Goal: Task Accomplishment & Management: Use online tool/utility

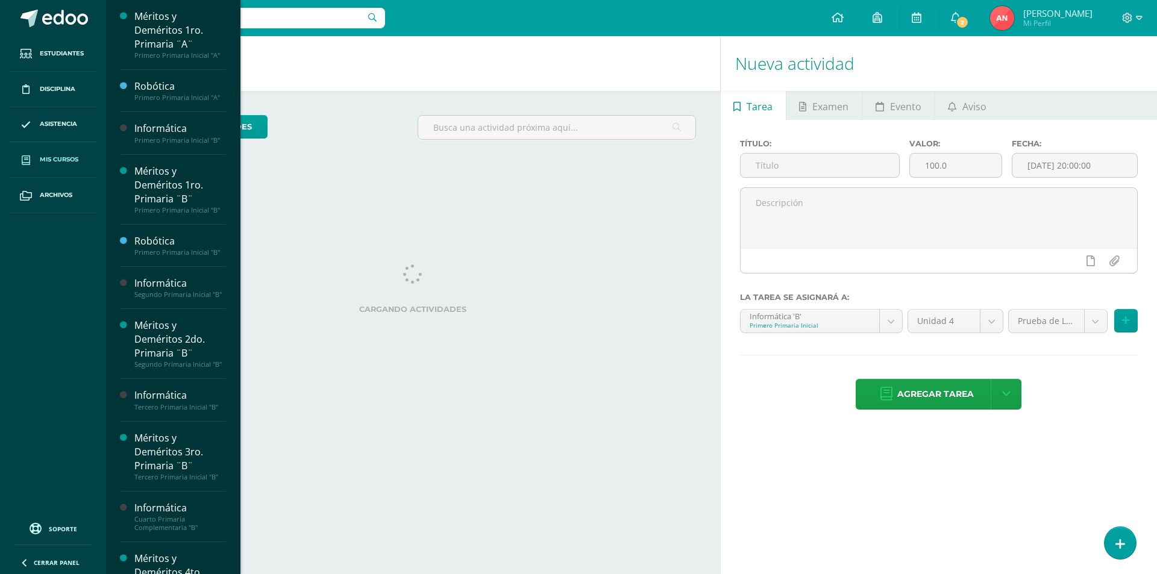
click at [61, 158] on span "Mis cursos" at bounding box center [59, 160] width 39 height 10
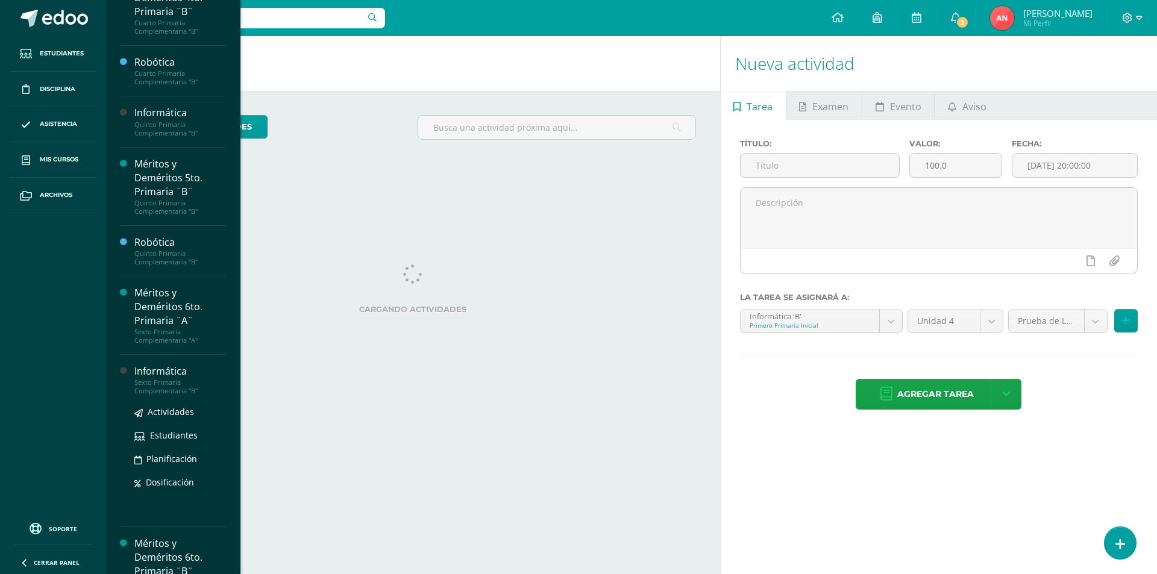
scroll to position [625, 0]
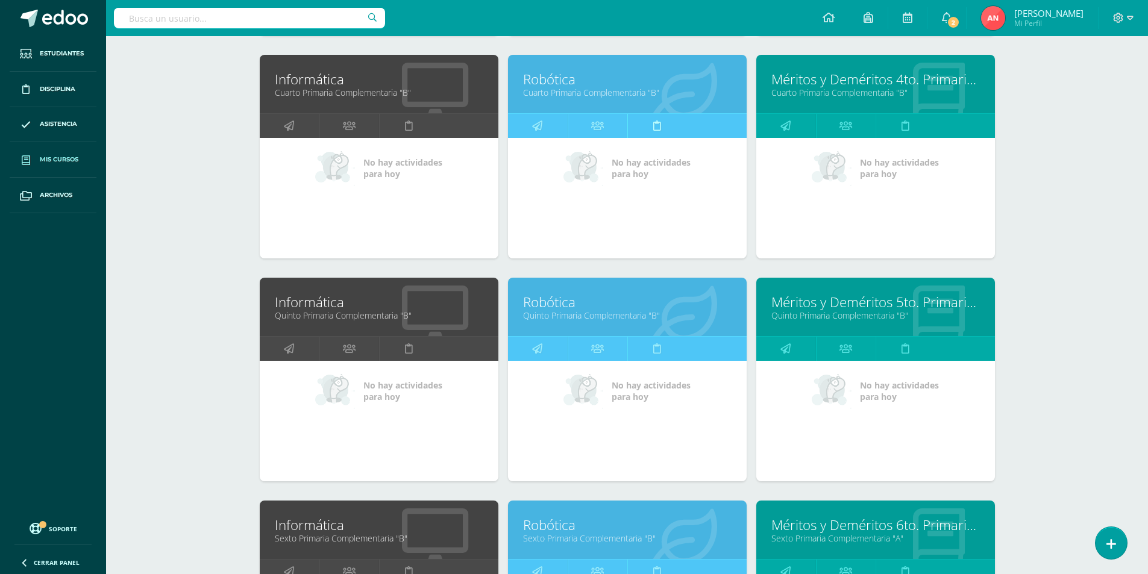
scroll to position [877, 0]
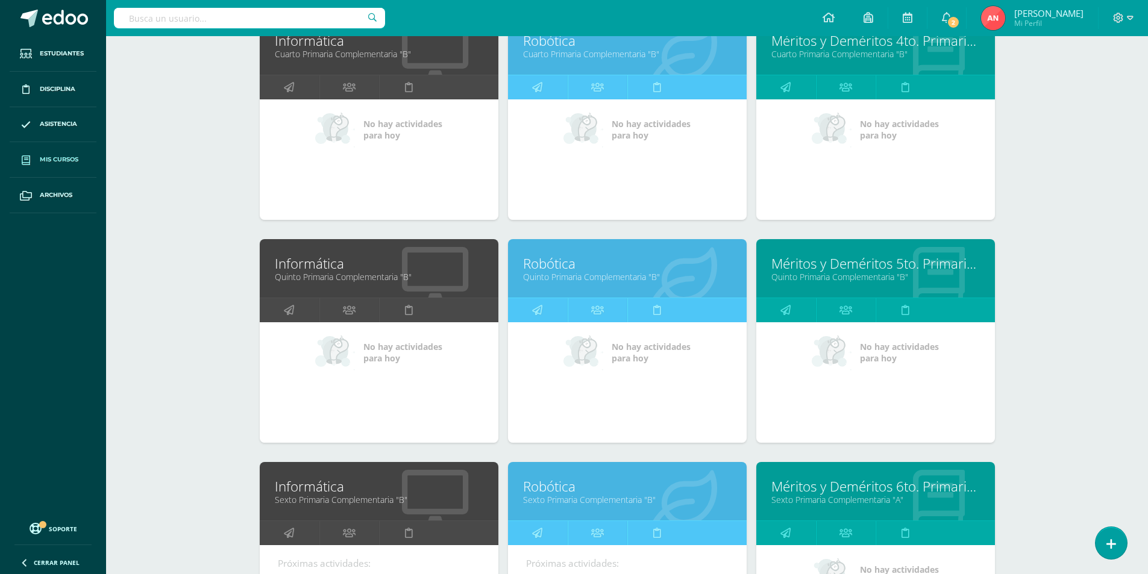
click at [343, 283] on link "Quinto Primaria Complementaria "B"" at bounding box center [379, 276] width 208 height 11
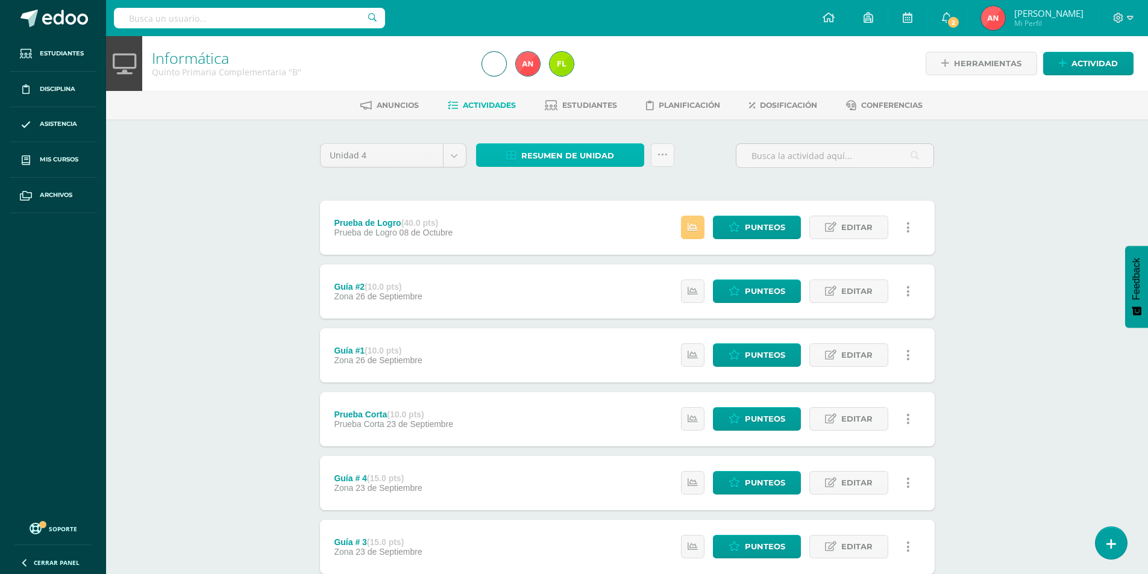
click at [602, 161] on span "Resumen de unidad" at bounding box center [567, 156] width 93 height 22
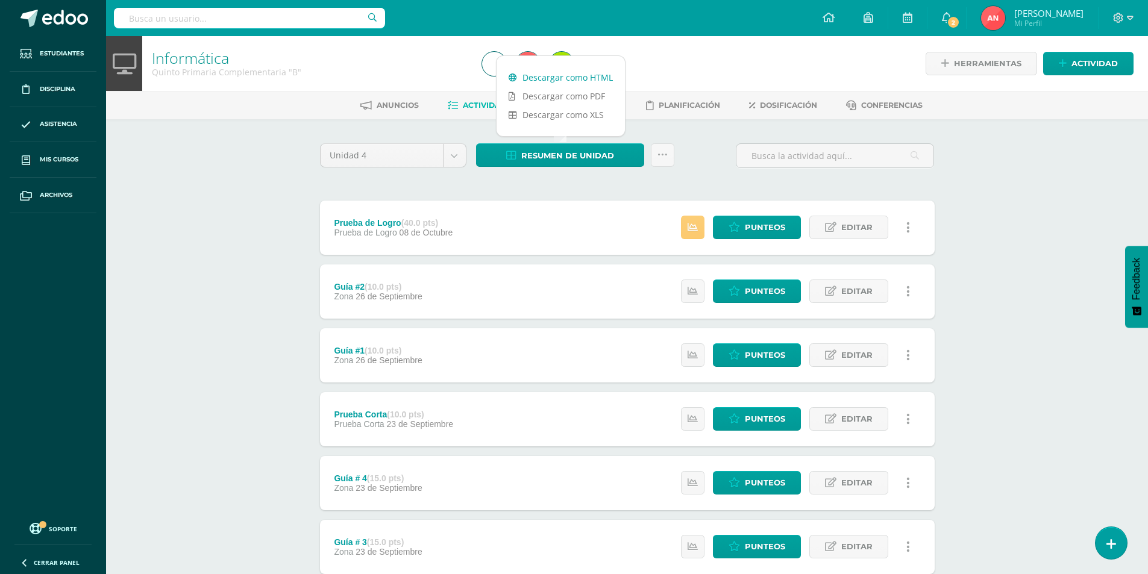
click at [577, 79] on link "Descargar como HTML" at bounding box center [560, 77] width 128 height 19
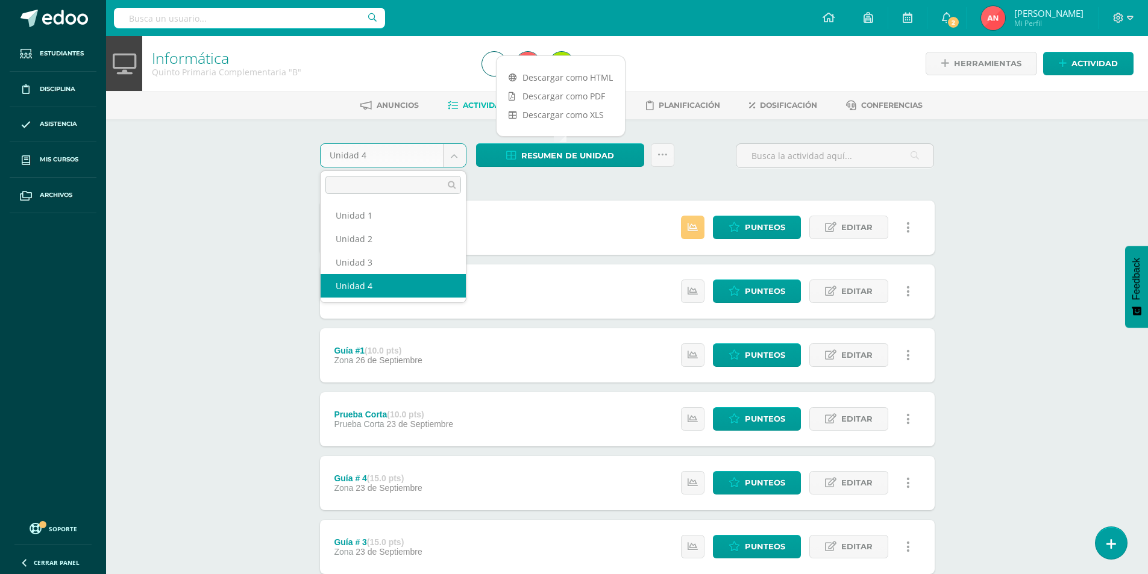
click at [395, 155] on body "Estudiantes Disciplina Asistencia Mis cursos Archivos Soporte Ayuda Reportar un…" at bounding box center [574, 327] width 1148 height 654
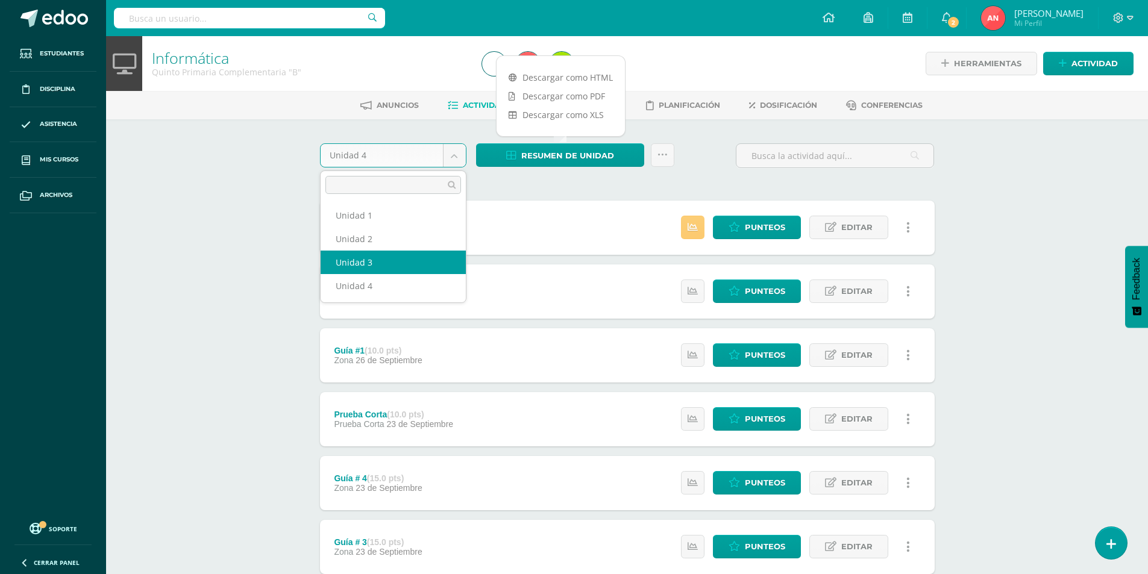
select select "Unidad 3"
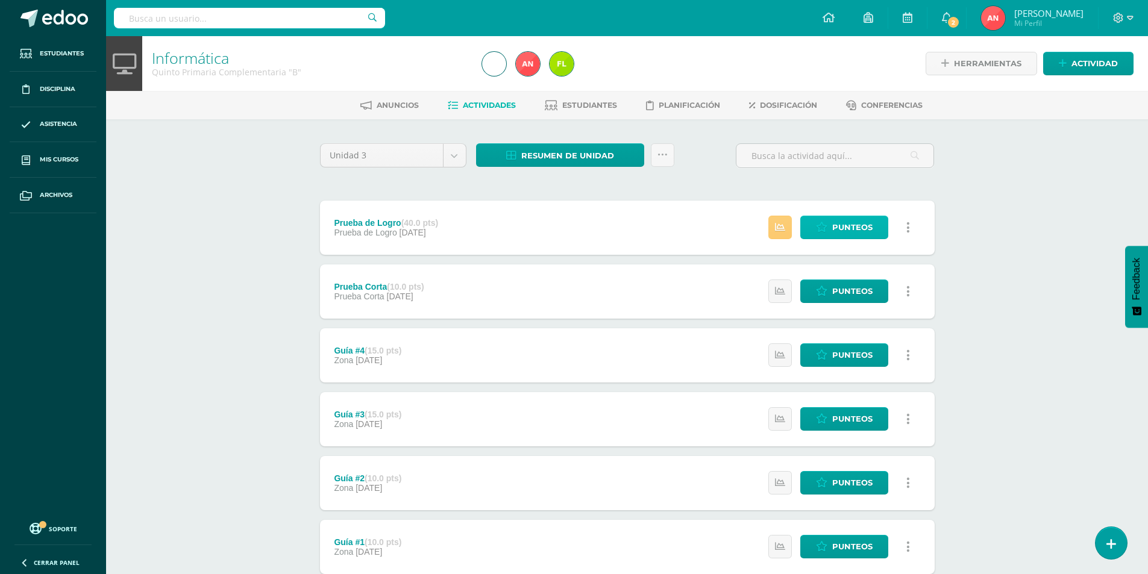
click at [866, 231] on span "Punteos" at bounding box center [852, 227] width 40 height 22
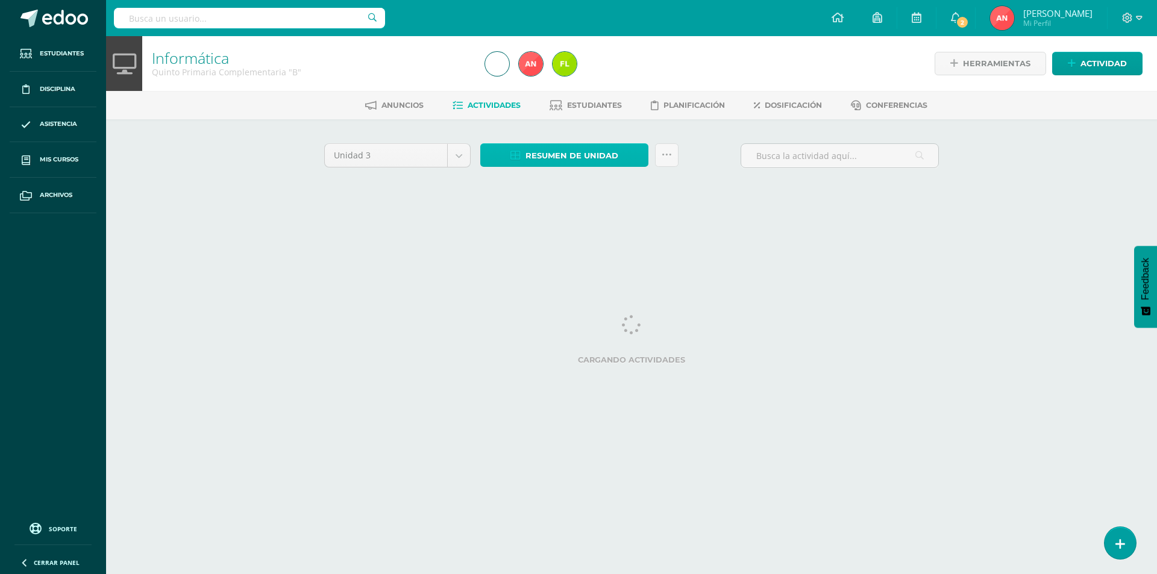
click at [582, 157] on span "Resumen de unidad" at bounding box center [571, 156] width 93 height 22
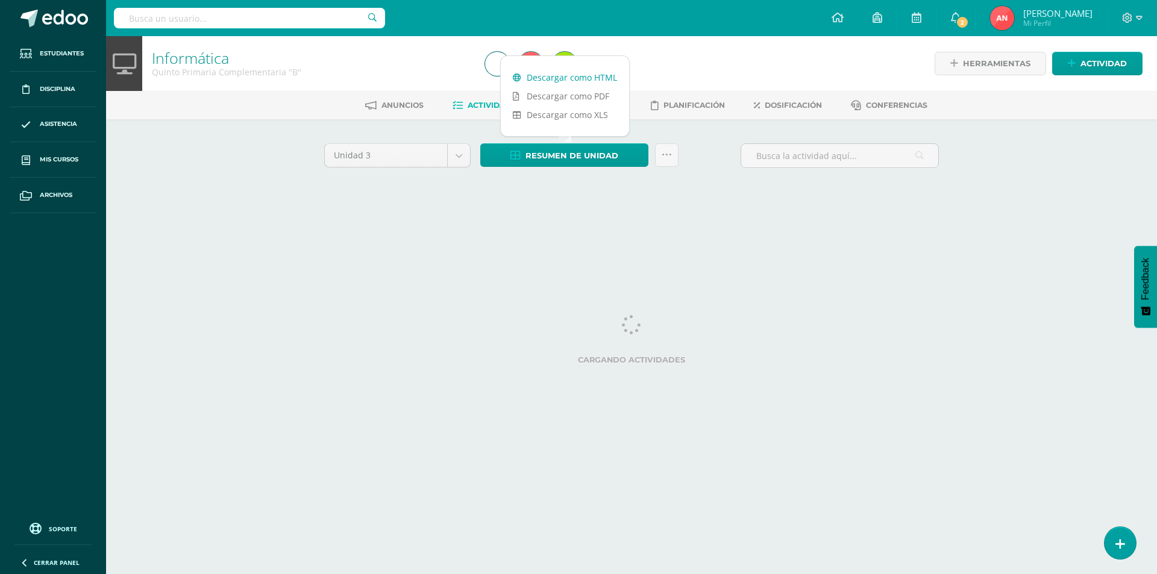
click at [580, 77] on link "Descargar como HTML" at bounding box center [565, 77] width 128 height 19
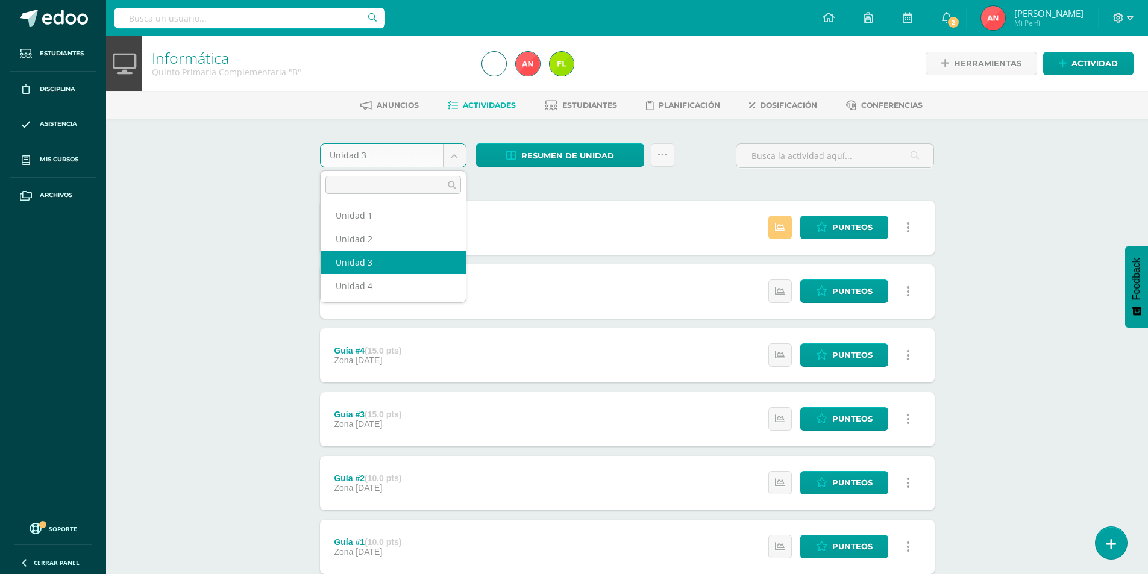
click at [455, 159] on body "Estudiantes Disciplina Asistencia Mis cursos Archivos Soporte Ayuda Reportar un…" at bounding box center [574, 327] width 1148 height 654
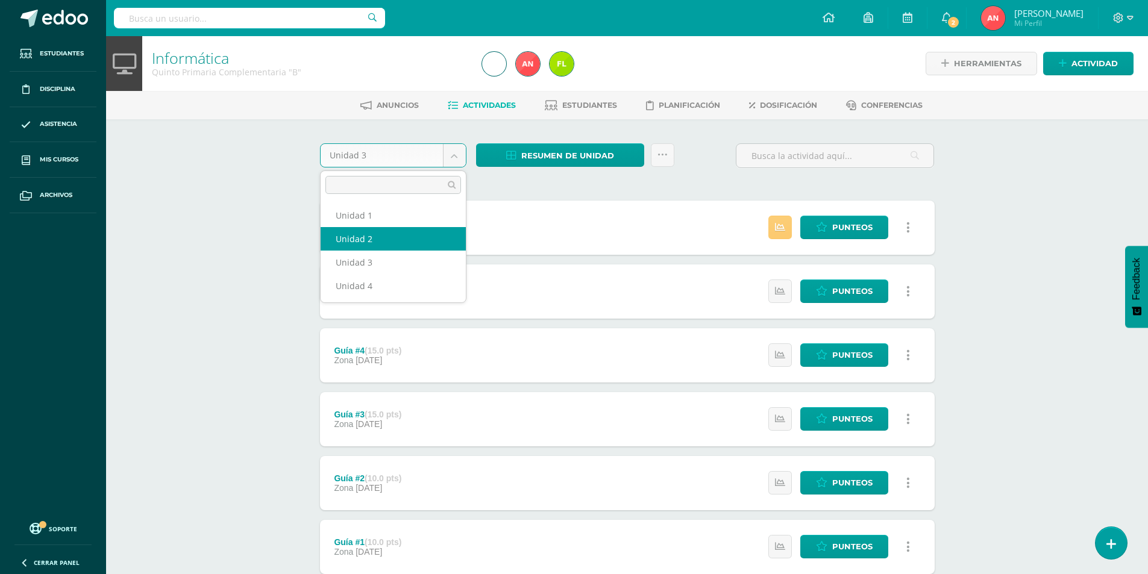
select select "Unidad 2"
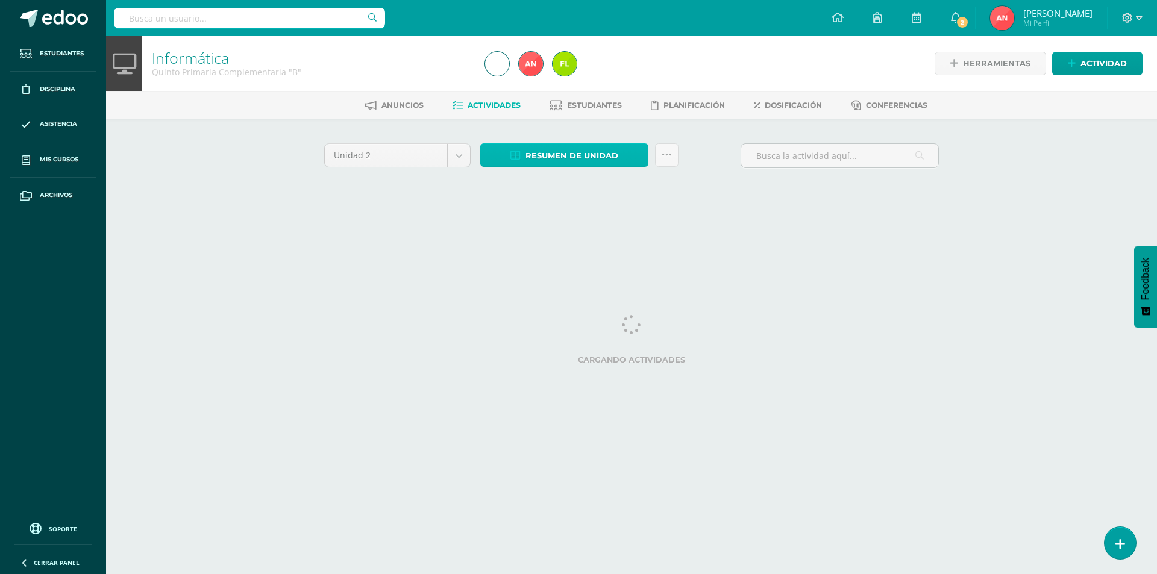
click at [566, 146] on span "Resumen de unidad" at bounding box center [571, 156] width 93 height 22
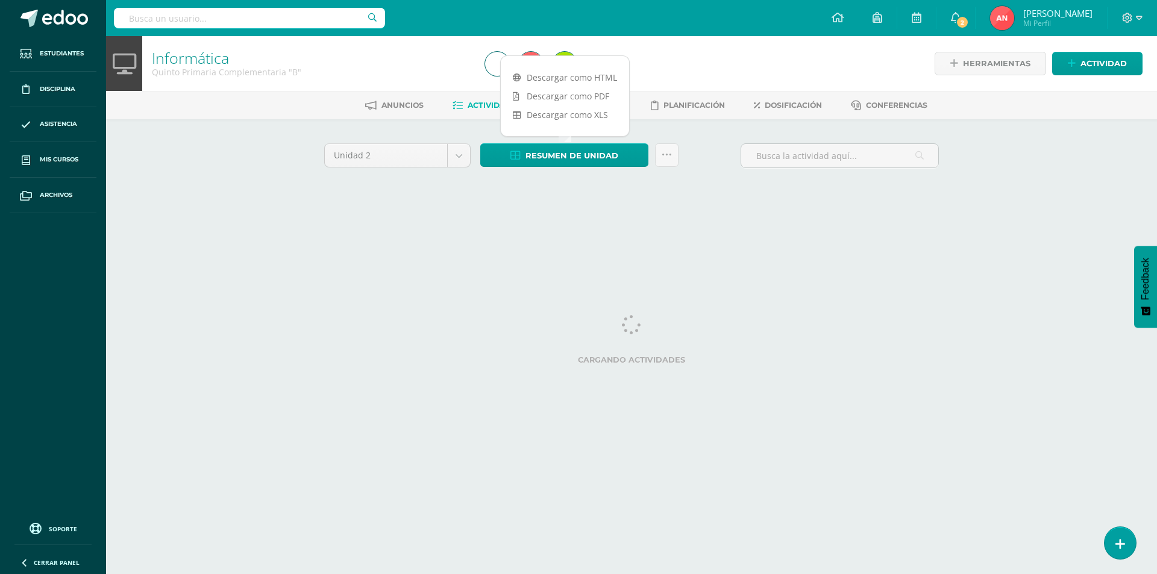
click at [575, 80] on div at bounding box center [565, 63] width 34 height 55
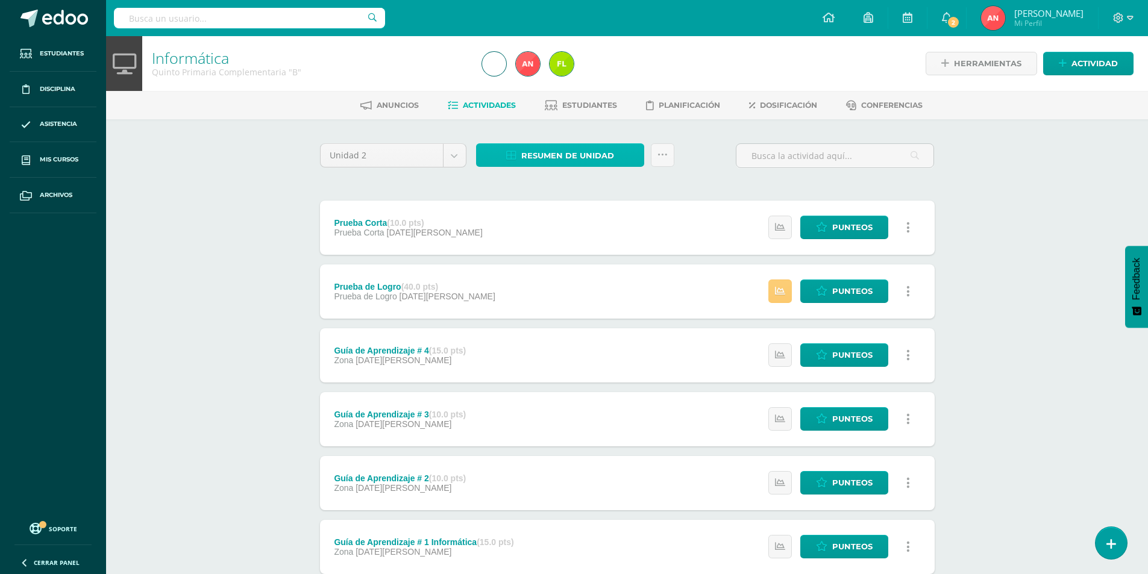
click at [546, 157] on span "Resumen de unidad" at bounding box center [567, 156] width 93 height 22
click at [589, 160] on span "Resumen de unidad" at bounding box center [567, 156] width 93 height 22
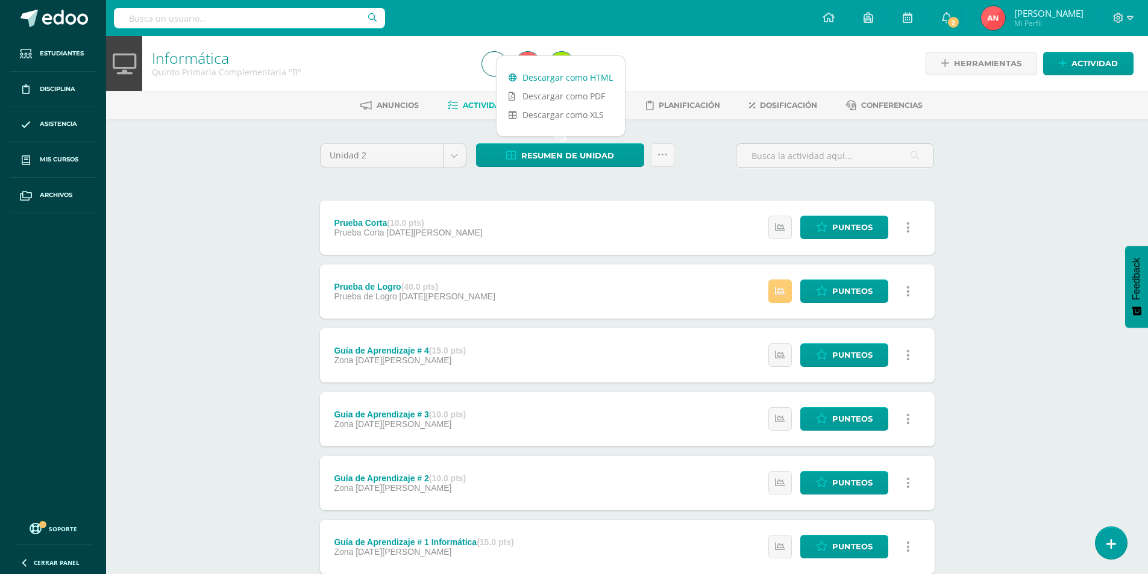
click at [575, 79] on link "Descargar como HTML" at bounding box center [560, 77] width 128 height 19
click at [431, 151] on body "Estudiantes Disciplina Asistencia Mis cursos Archivos Soporte Ayuda Reportar un…" at bounding box center [574, 327] width 1148 height 654
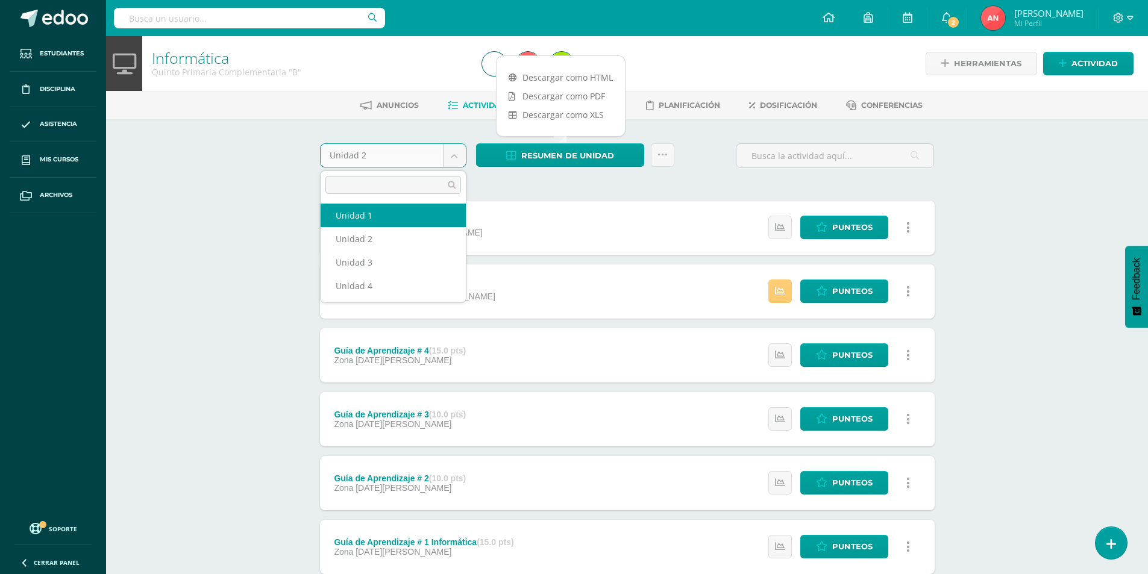
select select "Unidad 1"
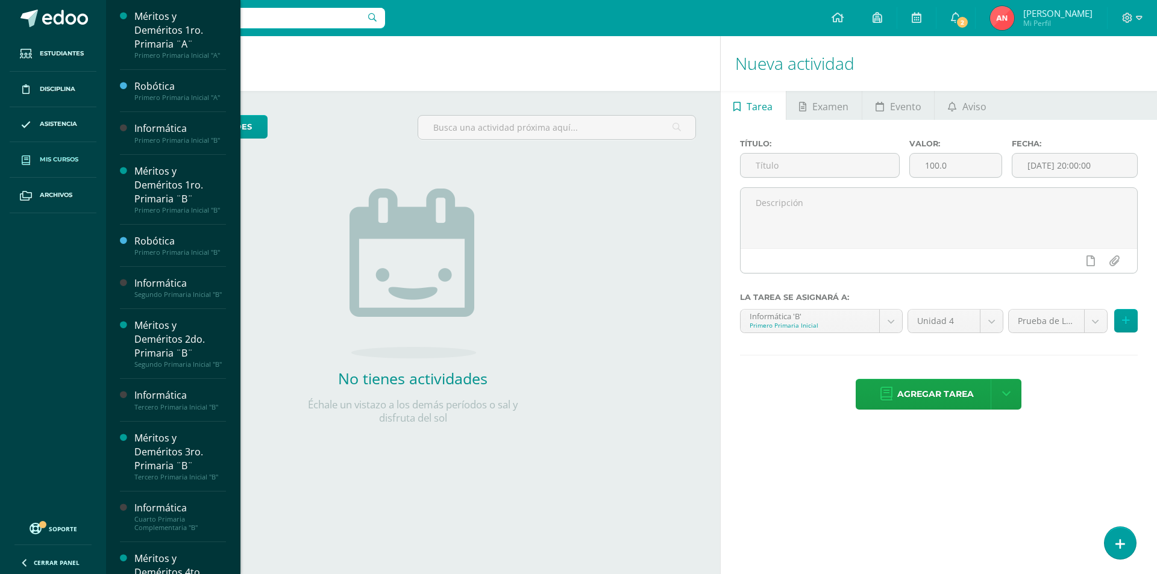
click at [59, 155] on span "Mis cursos" at bounding box center [59, 160] width 39 height 10
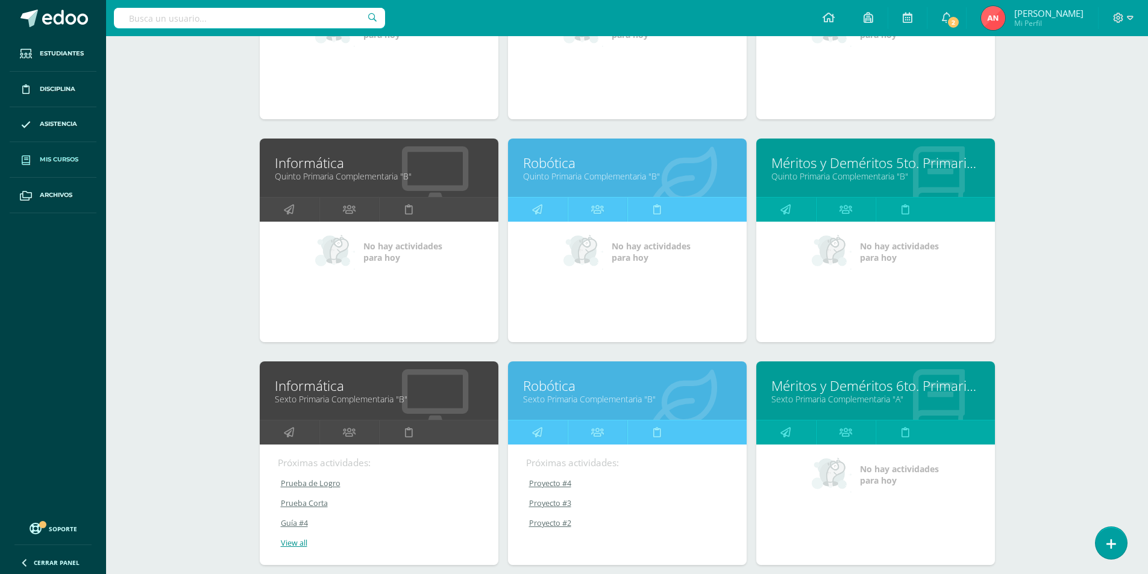
scroll to position [997, 0]
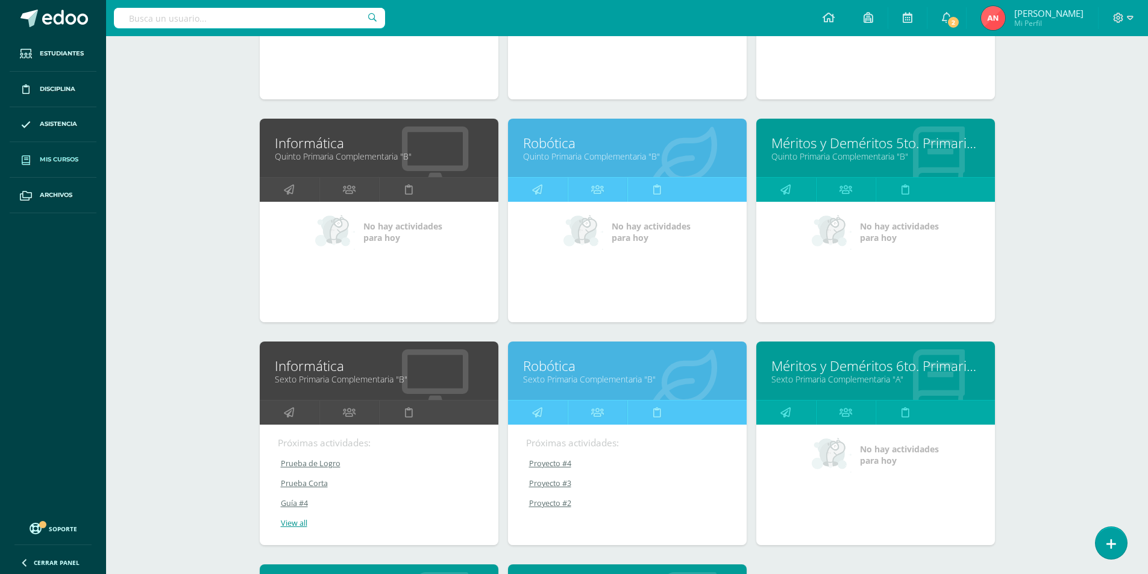
click at [315, 143] on link "Informática" at bounding box center [379, 143] width 208 height 19
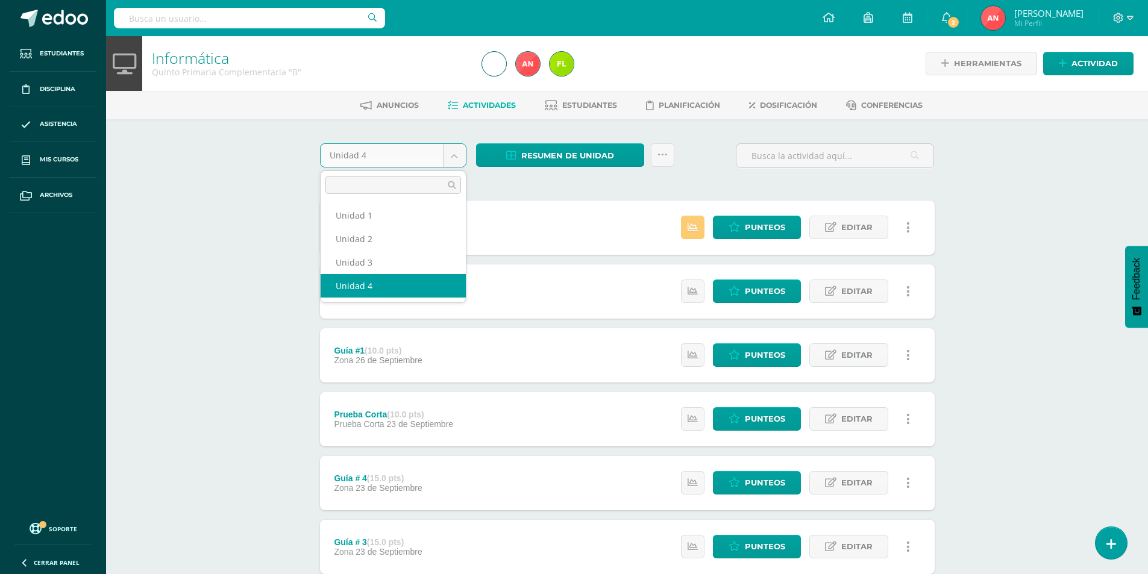
click at [455, 165] on body "Estudiantes Disciplina Asistencia Mis cursos Archivos Soporte Ayuda Reportar un…" at bounding box center [574, 327] width 1148 height 654
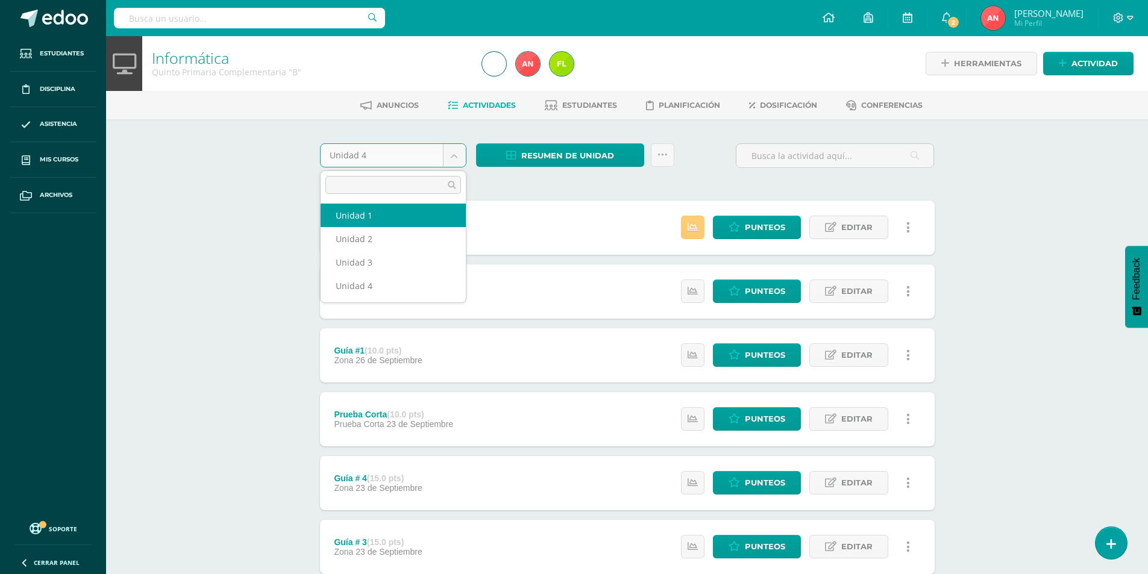
select select "Unidad 1"
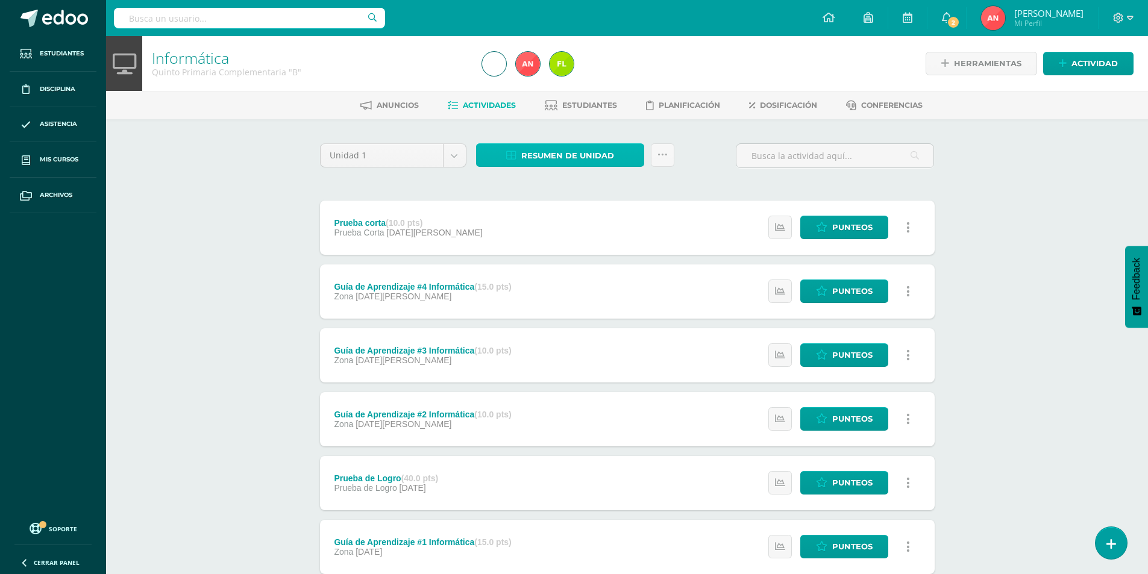
click at [574, 155] on span "Resumen de unidad" at bounding box center [567, 156] width 93 height 22
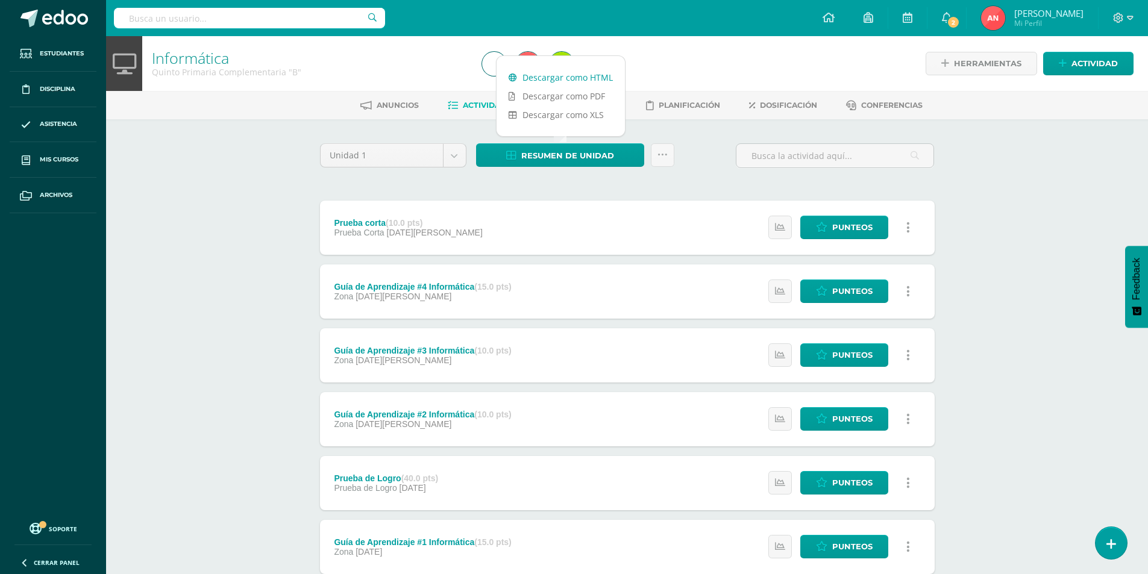
click at [582, 83] on link "Descargar como HTML" at bounding box center [560, 77] width 128 height 19
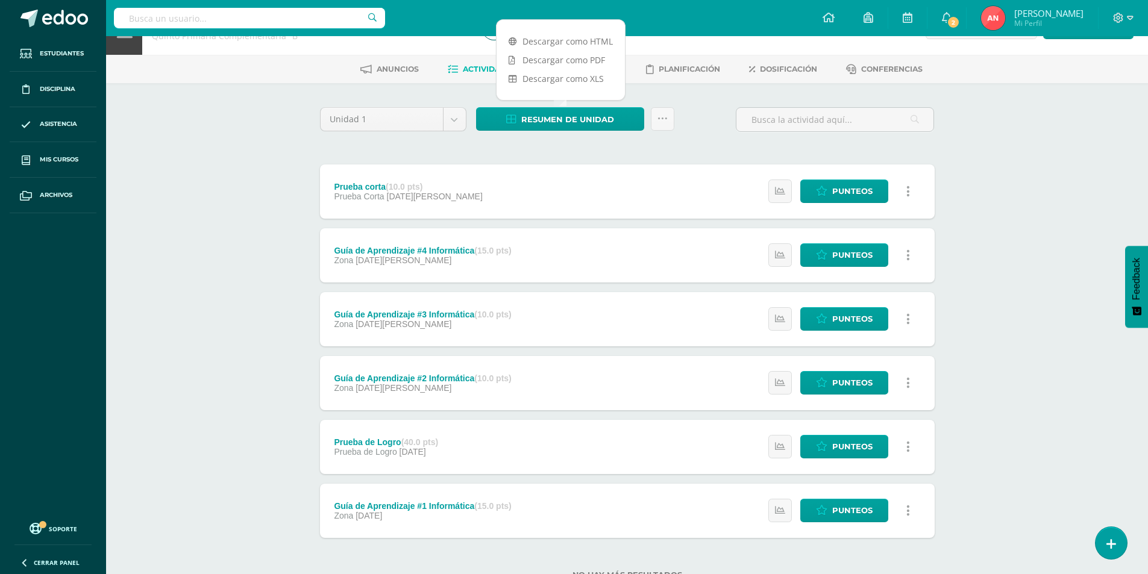
scroll to position [80, 0]
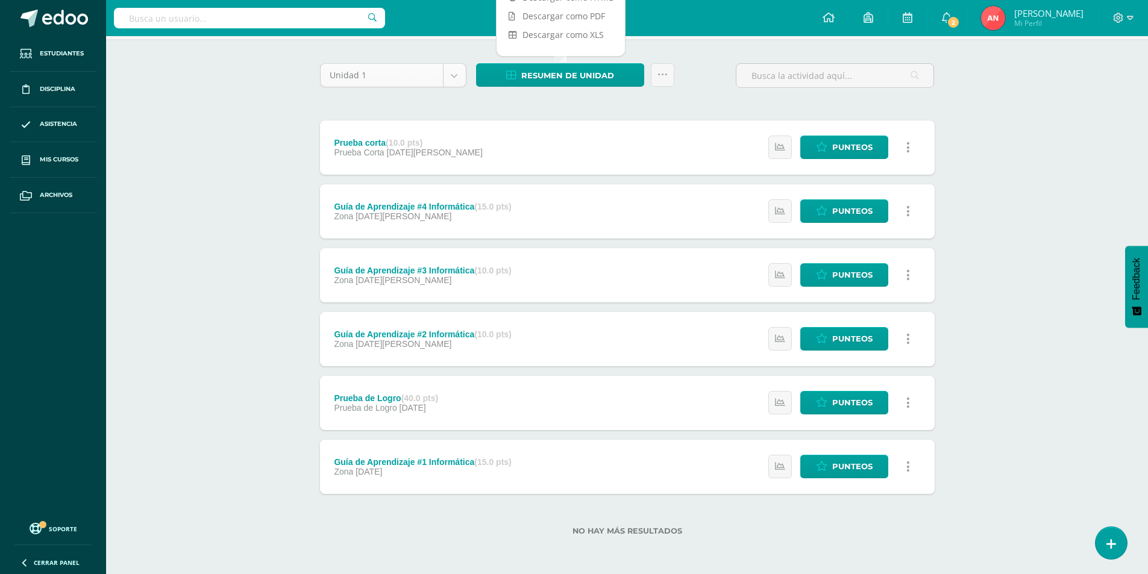
click at [455, 72] on body "Estudiantes Disciplina Asistencia Mis cursos Archivos Soporte Ayuda Reportar un…" at bounding box center [574, 247] width 1148 height 654
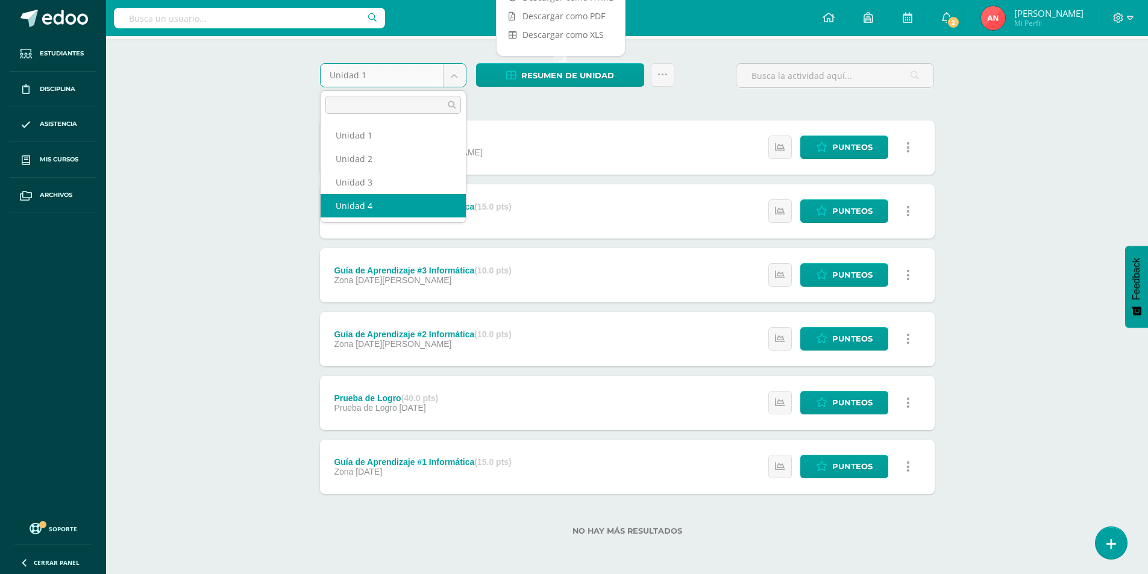
select select "Unidad 4"
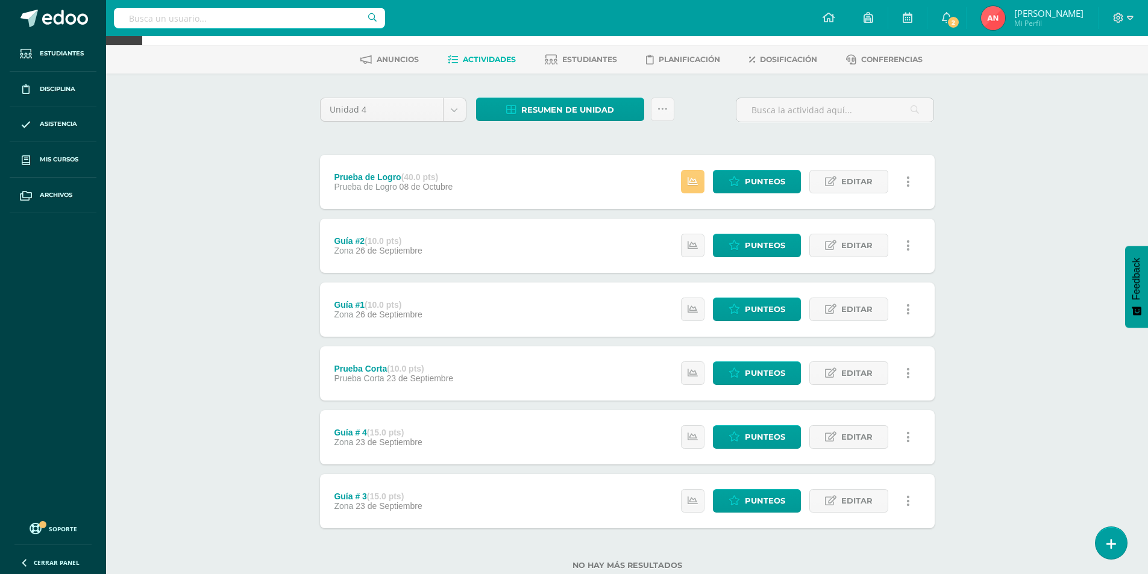
scroll to position [80, 0]
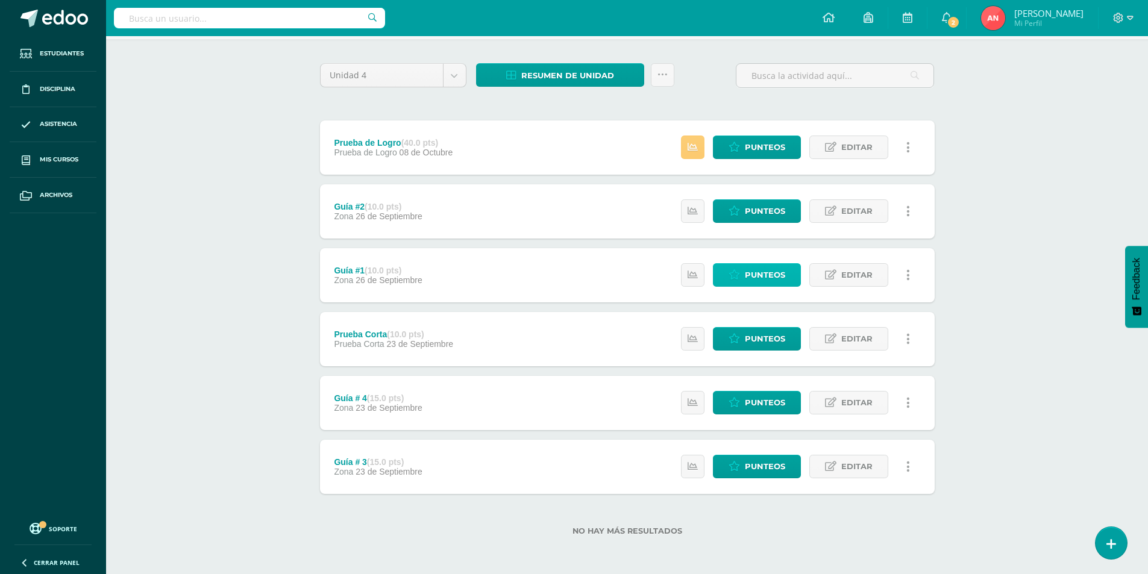
click at [755, 272] on span "Punteos" at bounding box center [765, 275] width 40 height 22
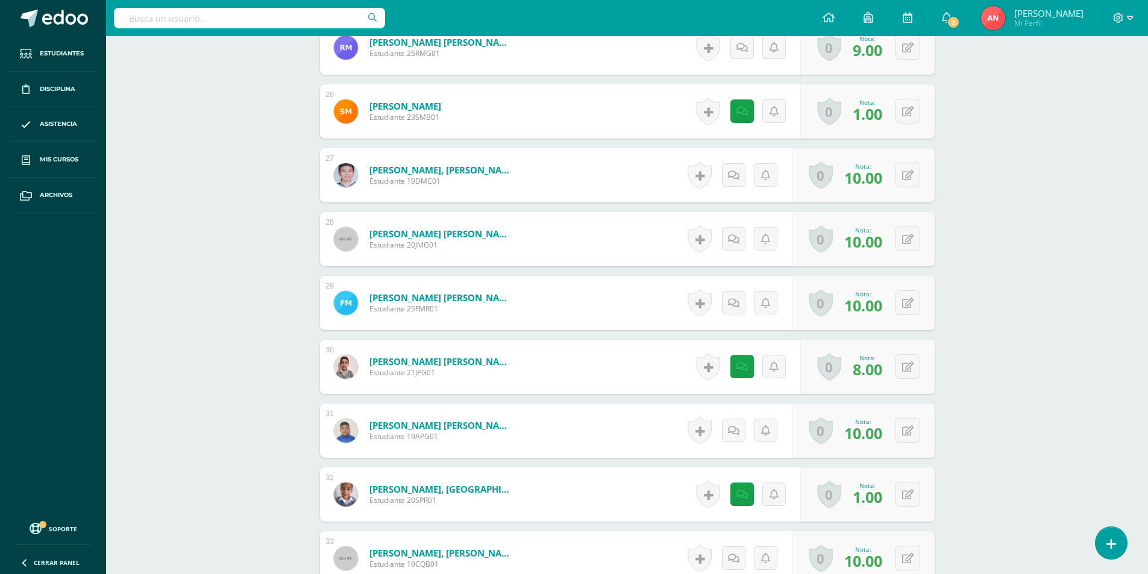
scroll to position [2051, 0]
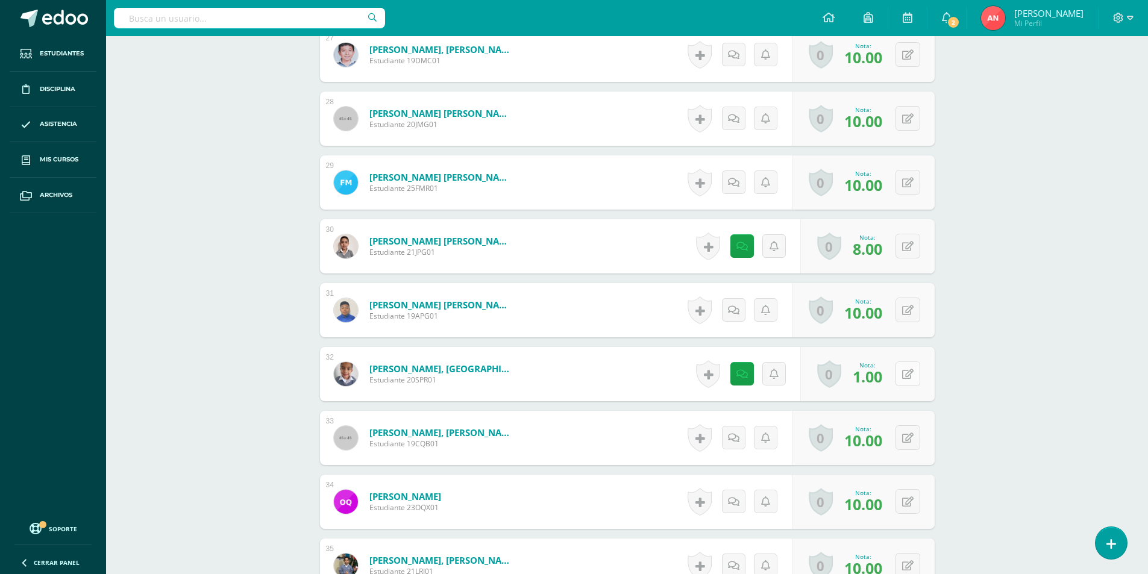
click at [911, 381] on button at bounding box center [907, 373] width 25 height 25
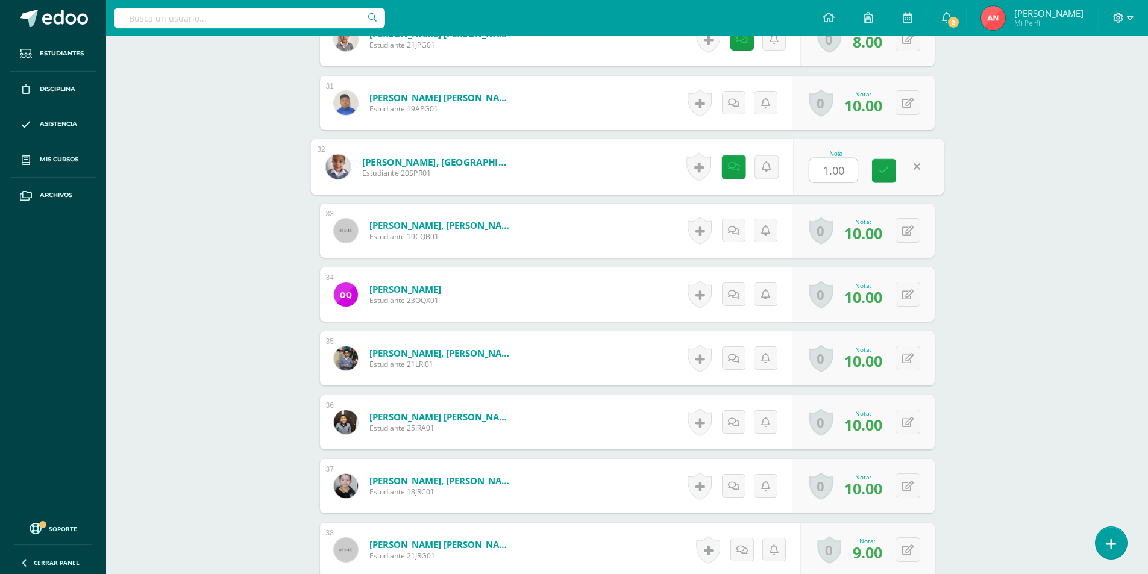
scroll to position [2196, 0]
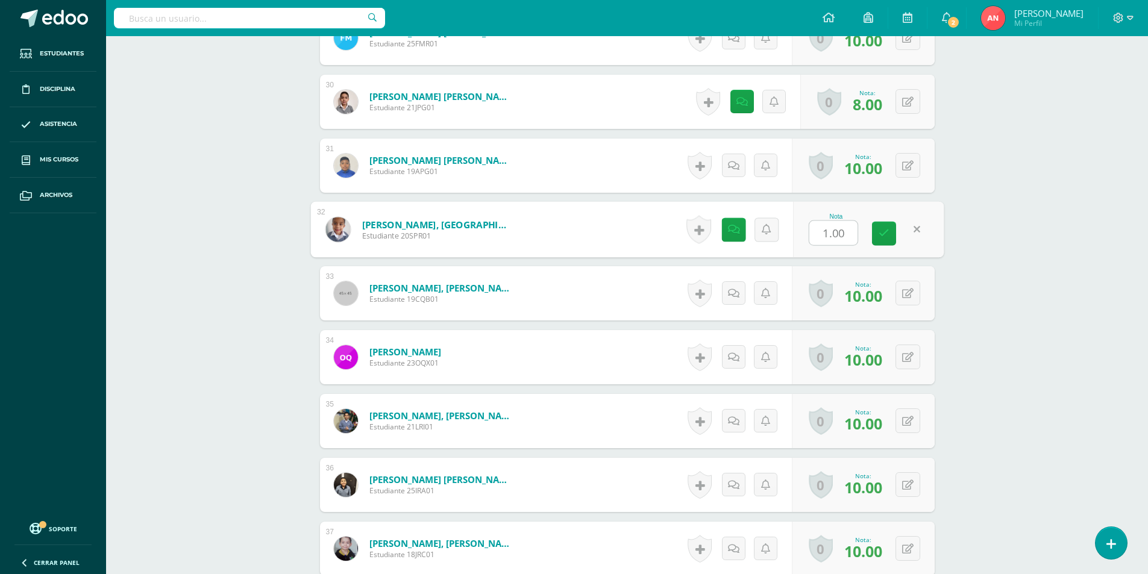
click at [828, 235] on input "1.00" at bounding box center [833, 233] width 48 height 24
click at [834, 233] on input "1.00" at bounding box center [833, 233] width 48 height 24
type input "1"
type input "10"
click at [887, 235] on icon at bounding box center [883, 233] width 11 height 10
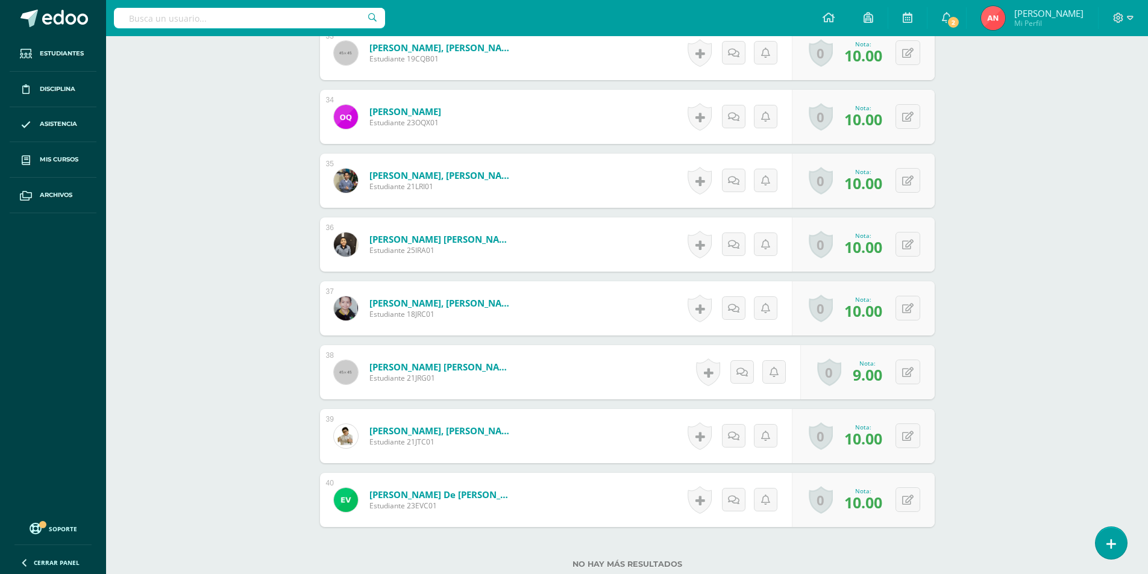
scroll to position [2437, 0]
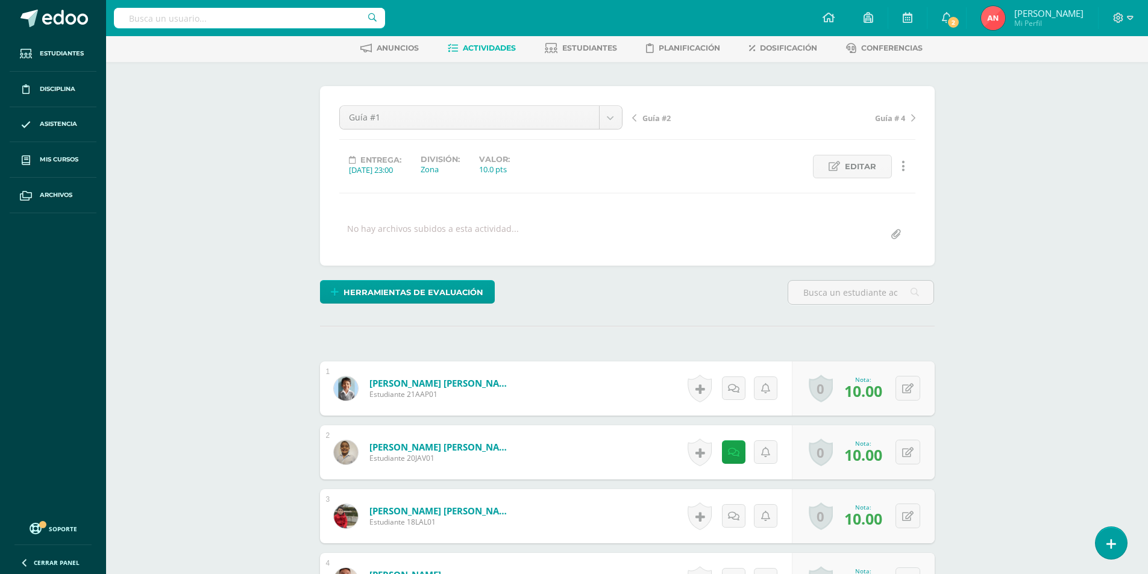
scroll to position [0, 0]
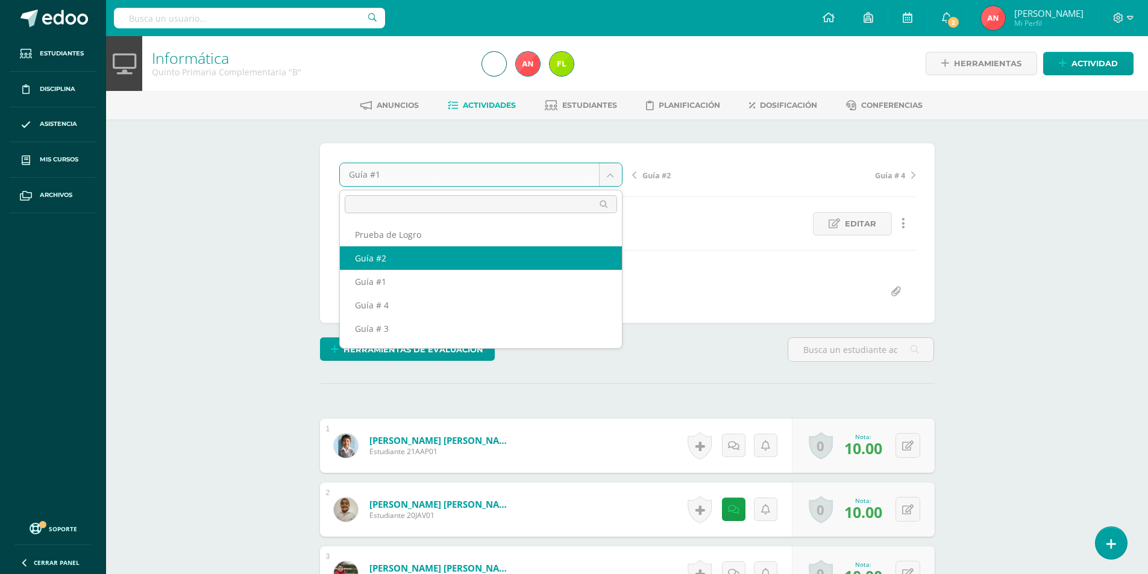
select select "/dashboard/teacher/grade-activity/180496/"
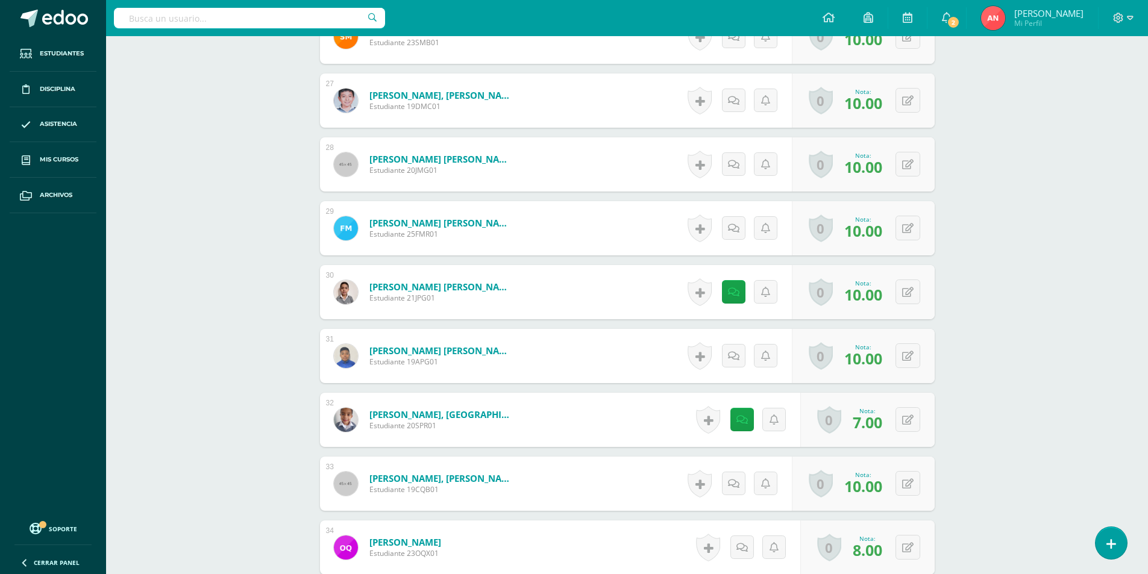
scroll to position [2006, 0]
click at [908, 416] on icon at bounding box center [907, 419] width 11 height 10
type input "10"
click at [886, 427] on icon at bounding box center [883, 423] width 11 height 10
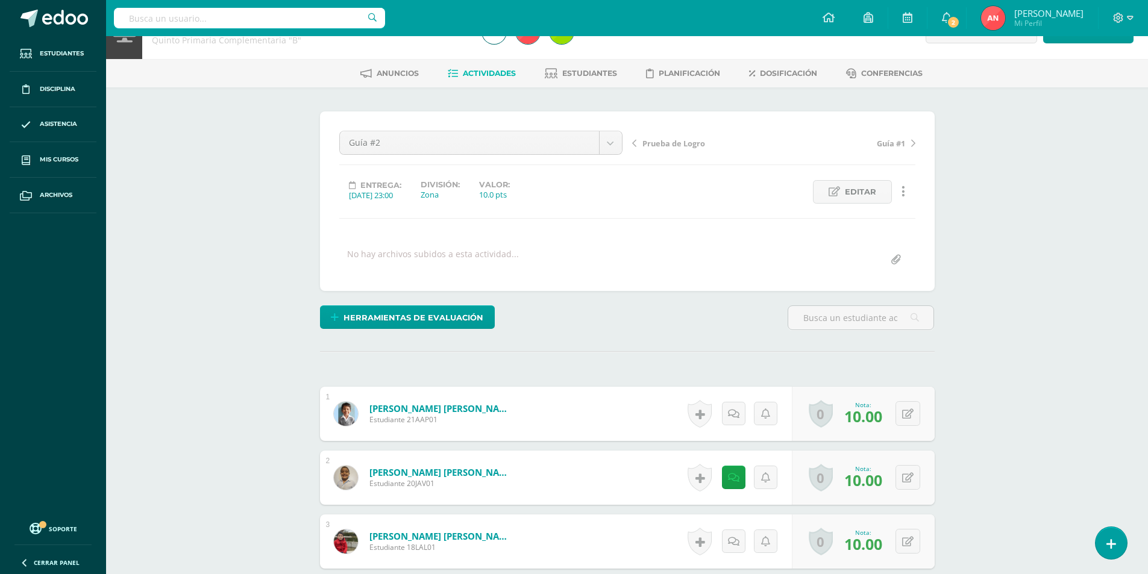
scroll to position [0, 0]
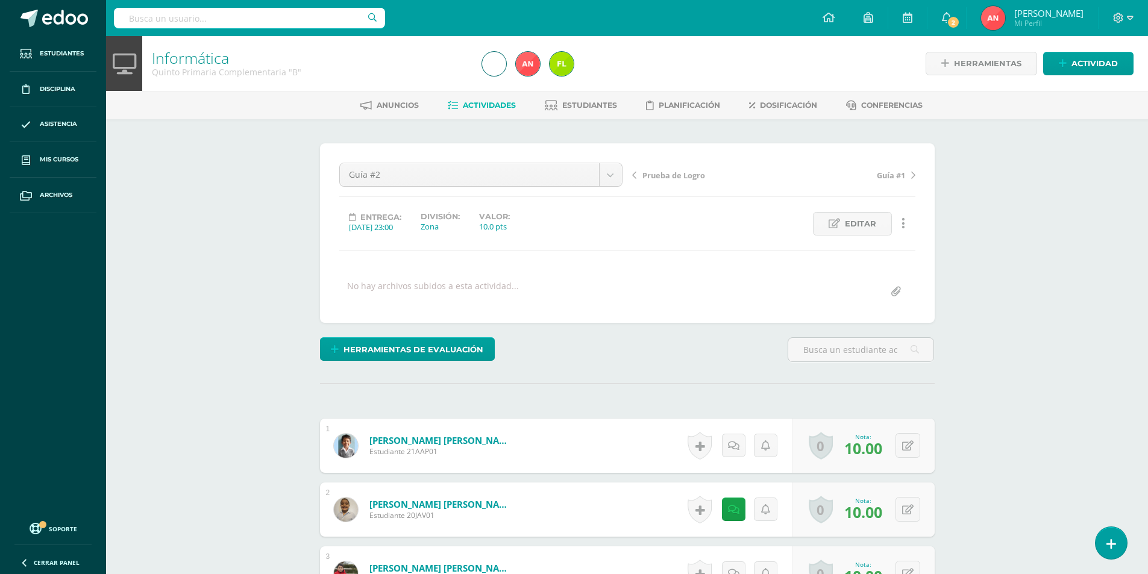
click at [199, 62] on link "Informática" at bounding box center [190, 58] width 77 height 20
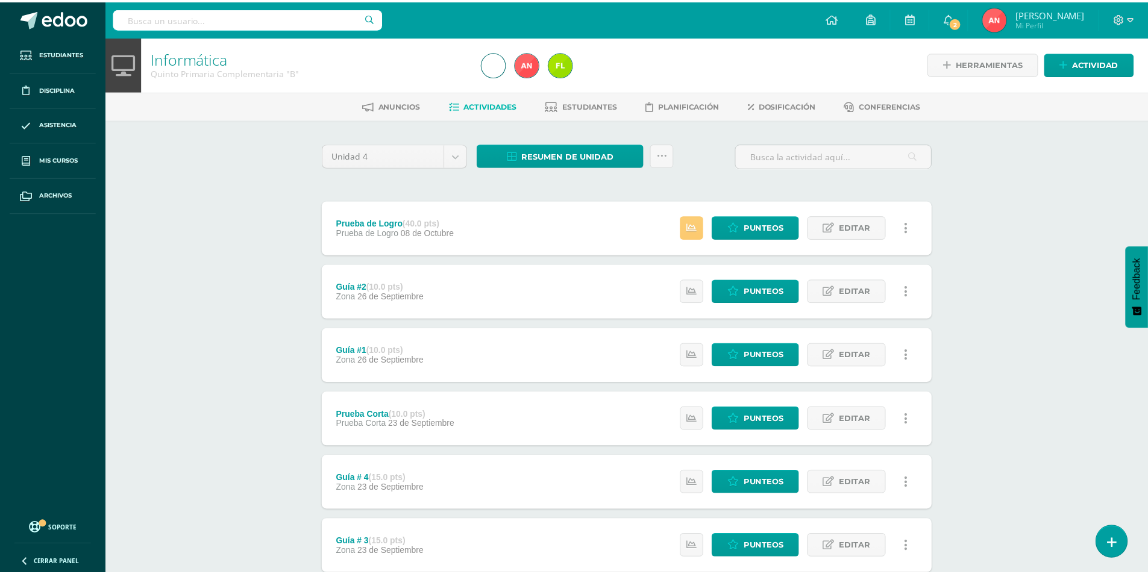
scroll to position [80, 0]
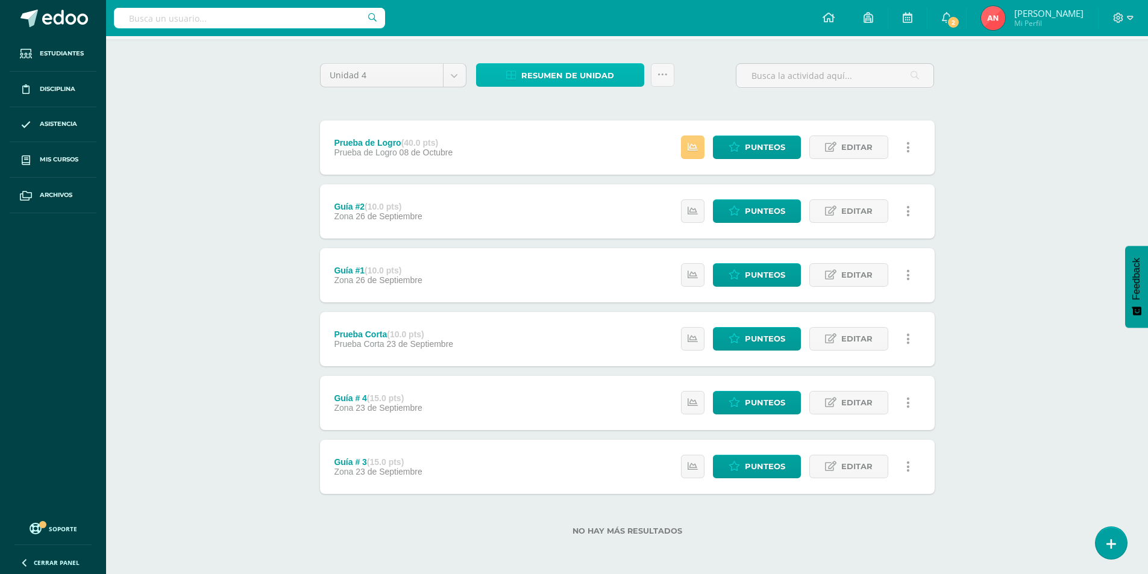
click at [575, 70] on span "Resumen de unidad" at bounding box center [567, 75] width 93 height 22
